Goal: Navigation & Orientation: Find specific page/section

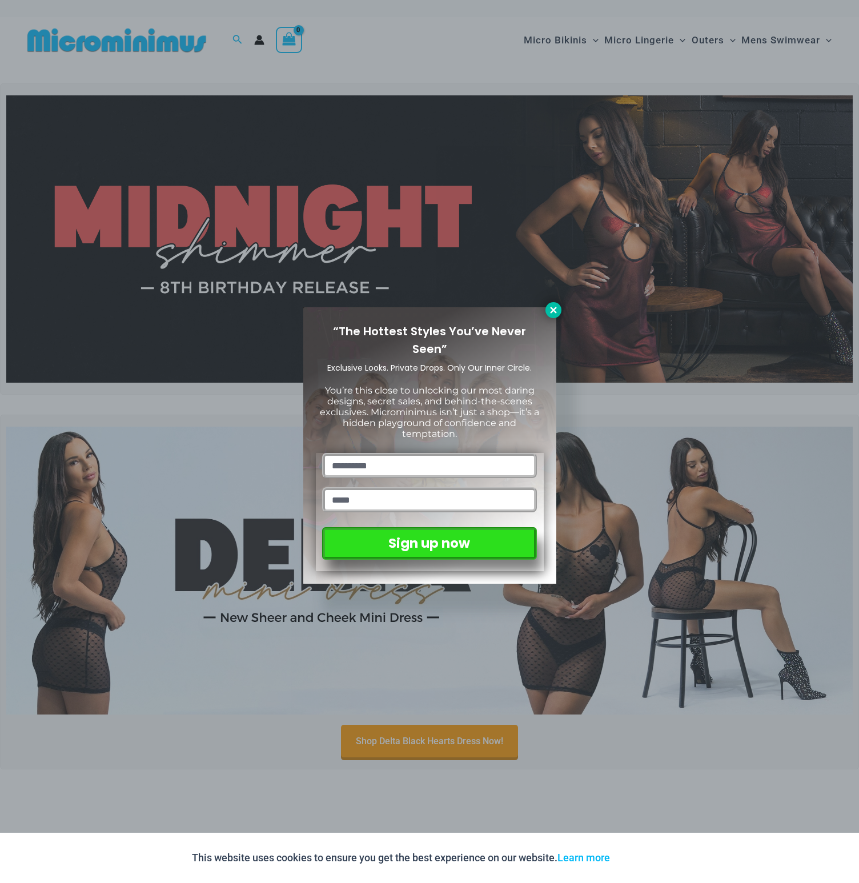
click at [556, 309] on icon at bounding box center [553, 310] width 10 height 10
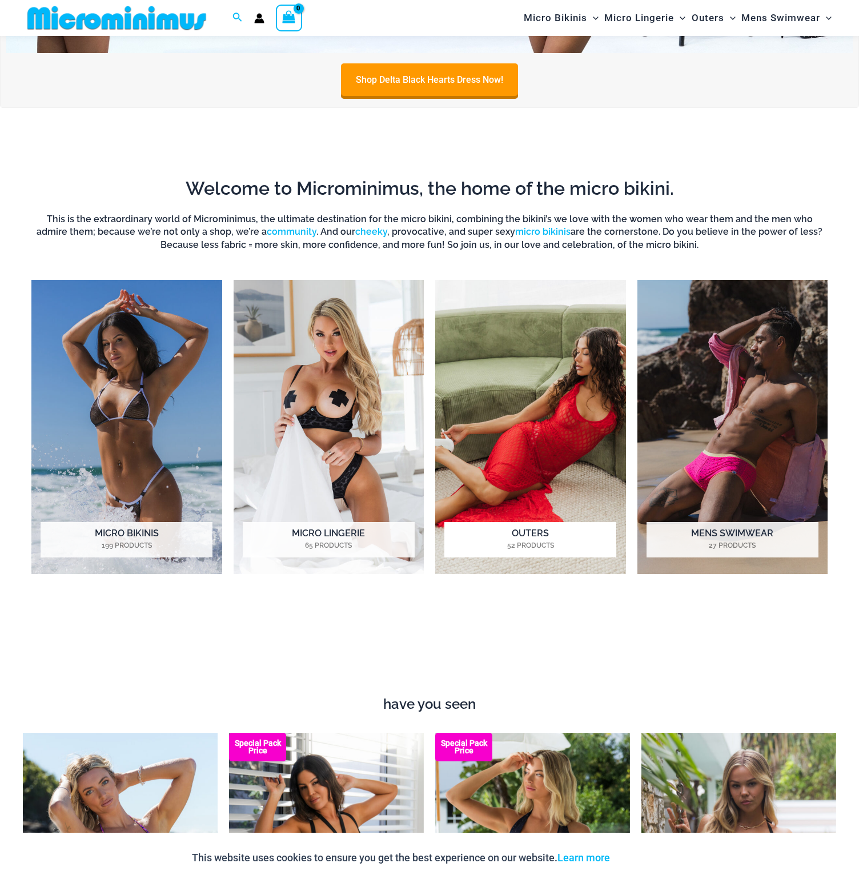
scroll to position [652, 0]
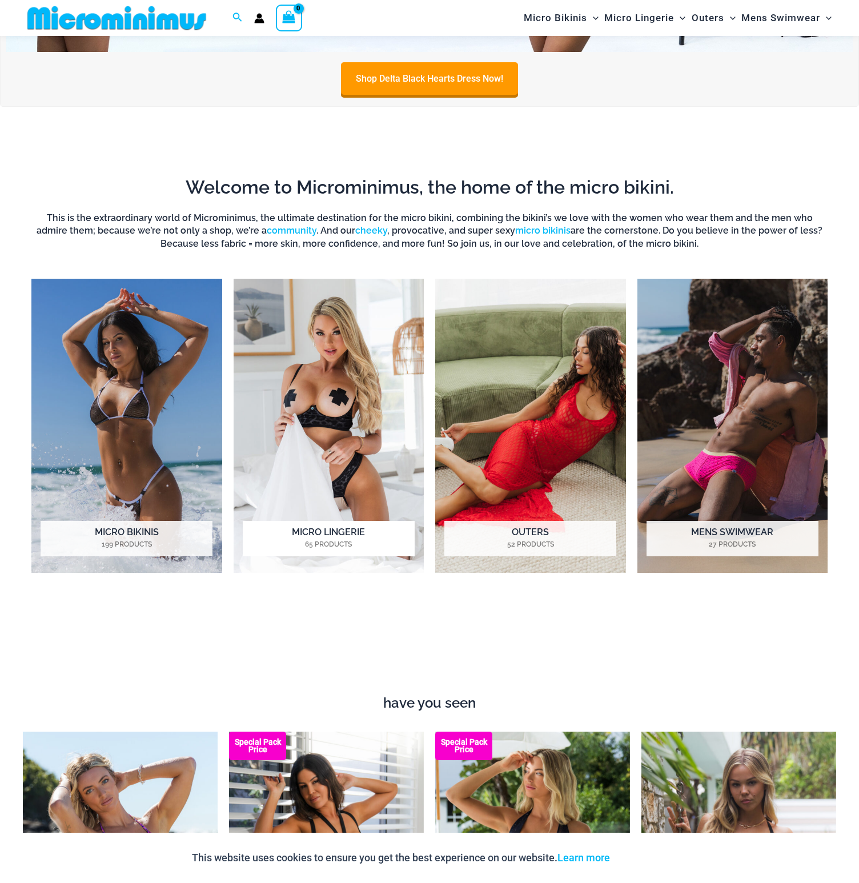
click at [343, 390] on img "Visit product category Micro Lingerie" at bounding box center [329, 426] width 191 height 294
click at [98, 448] on img "Visit product category Micro Bikinis" at bounding box center [126, 426] width 191 height 294
click at [504, 384] on img "Visit product category Outers" at bounding box center [530, 426] width 191 height 294
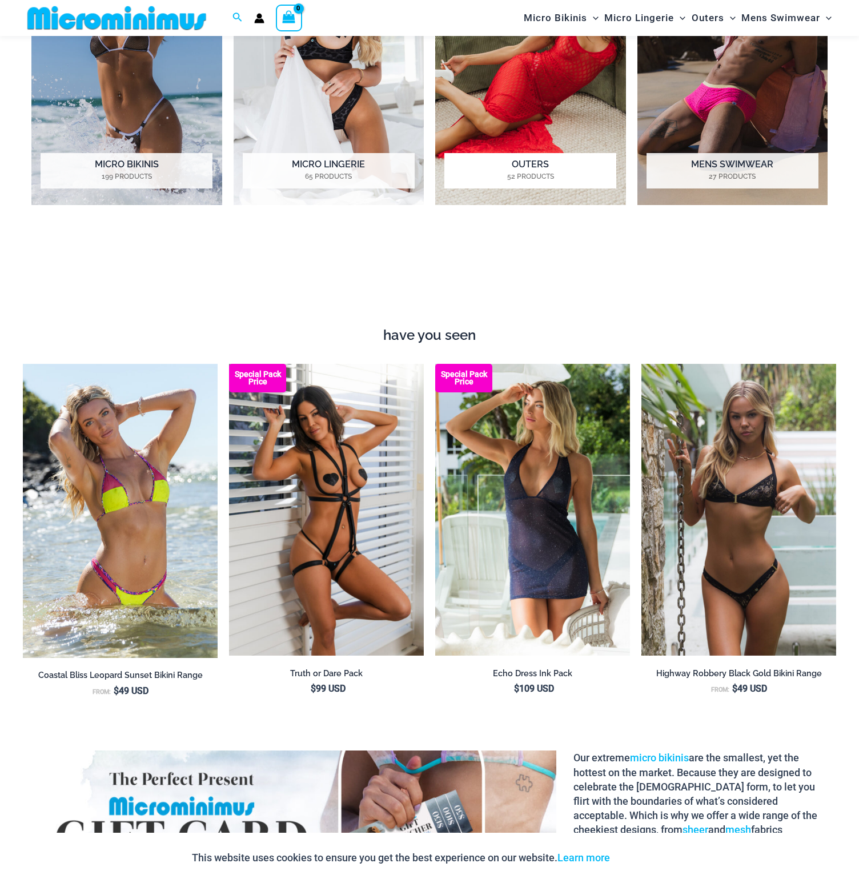
scroll to position [1023, 0]
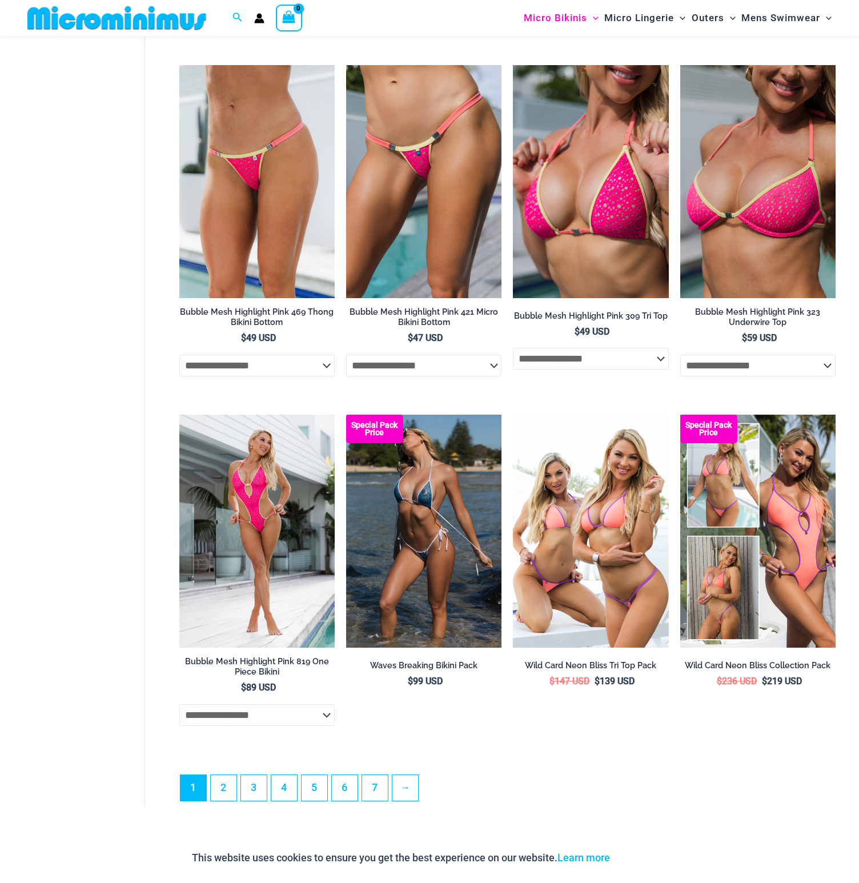
scroll to position [2435, 0]
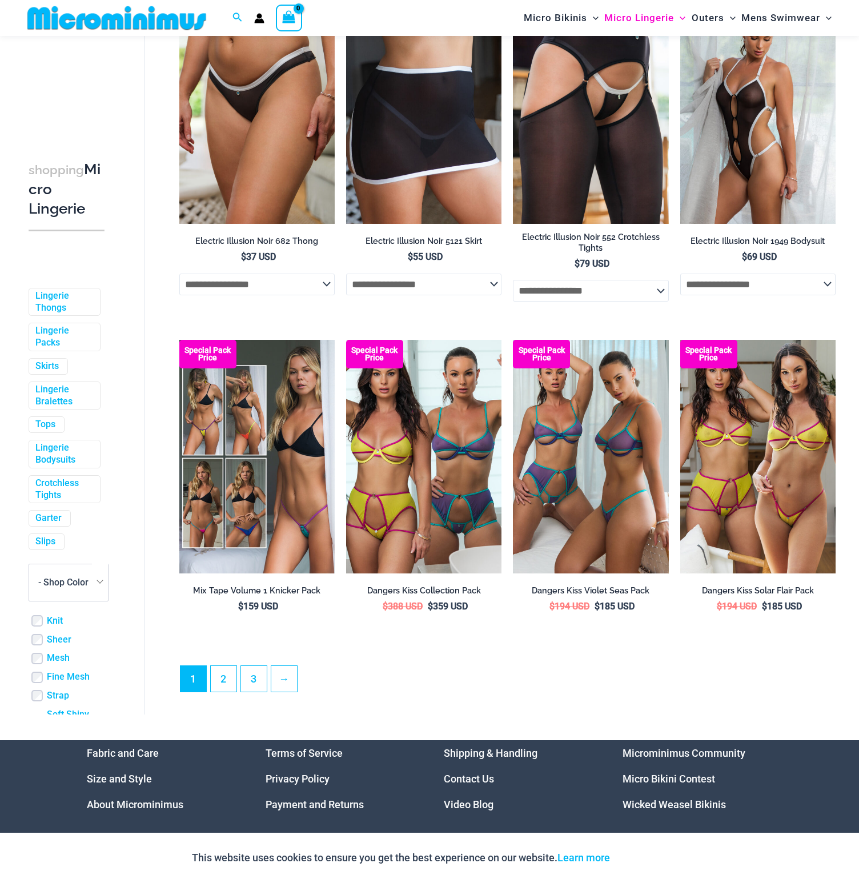
scroll to position [2390, 0]
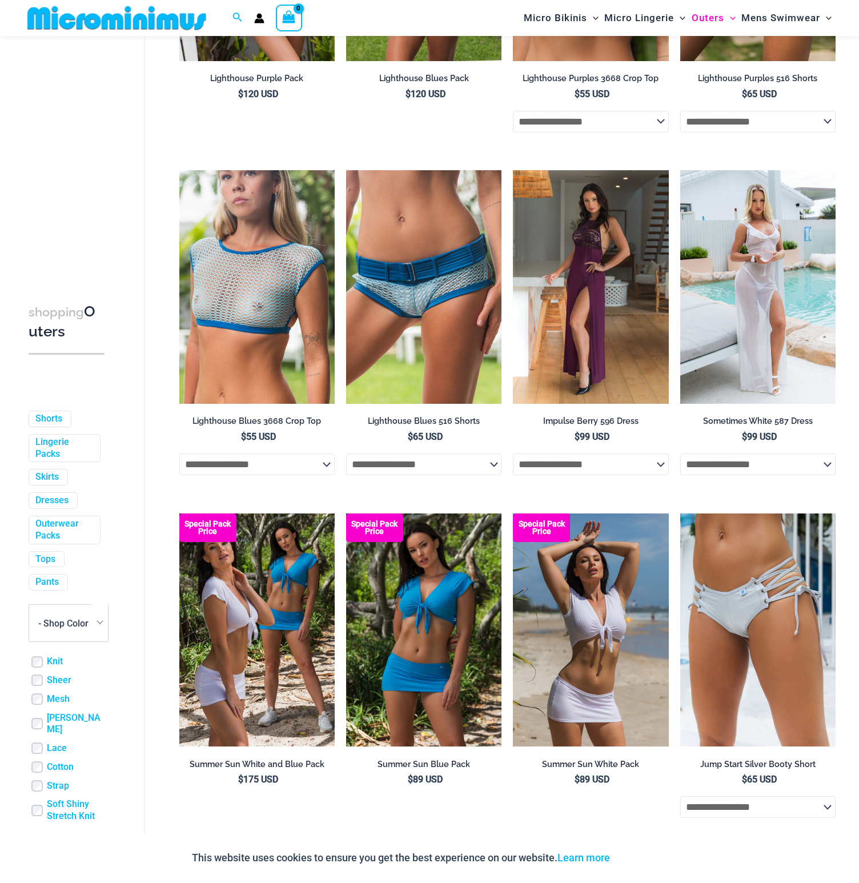
scroll to position [2312, 0]
